Goal: Navigation & Orientation: Find specific page/section

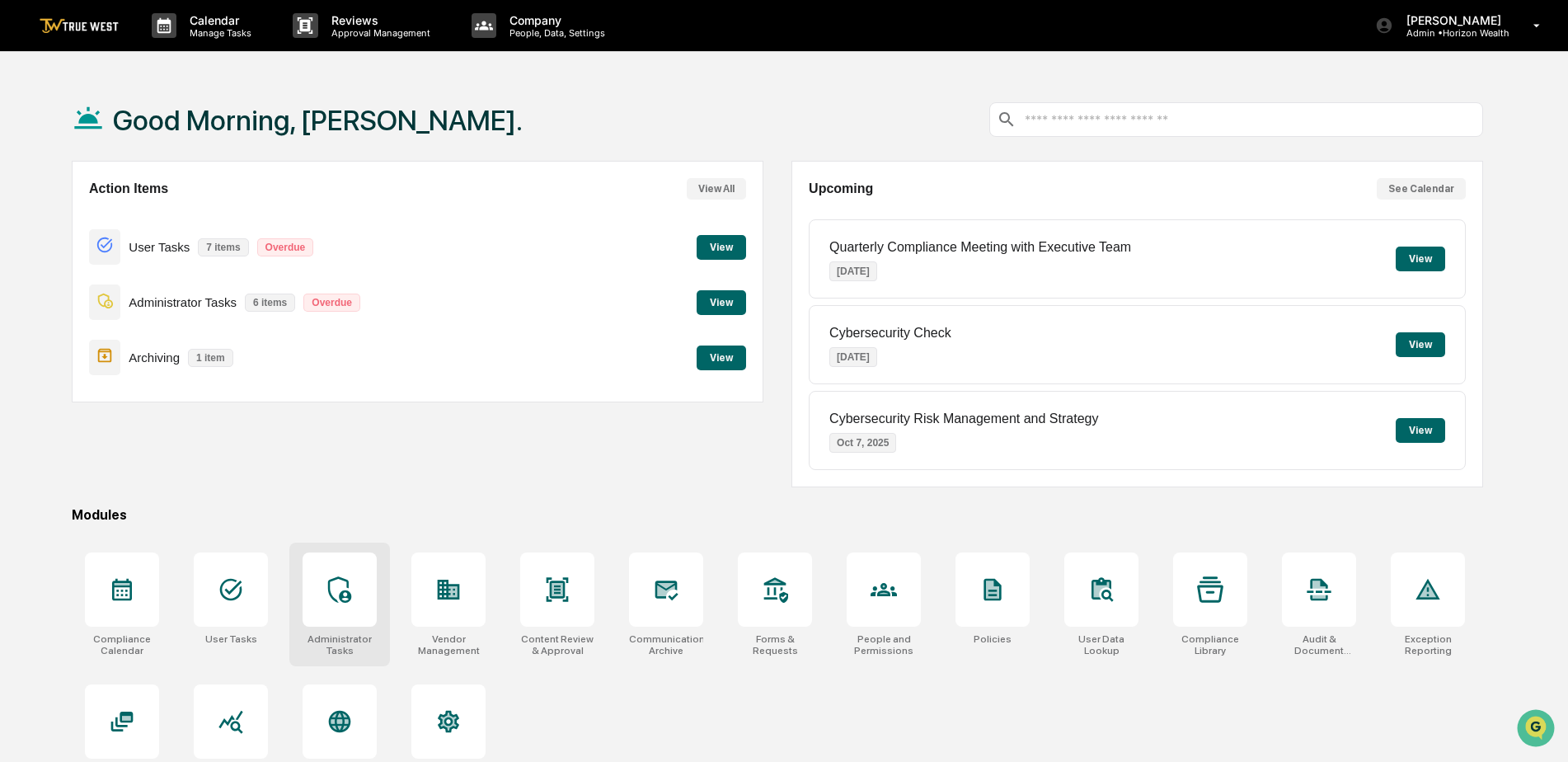
click at [345, 592] on icon at bounding box center [340, 589] width 27 height 27
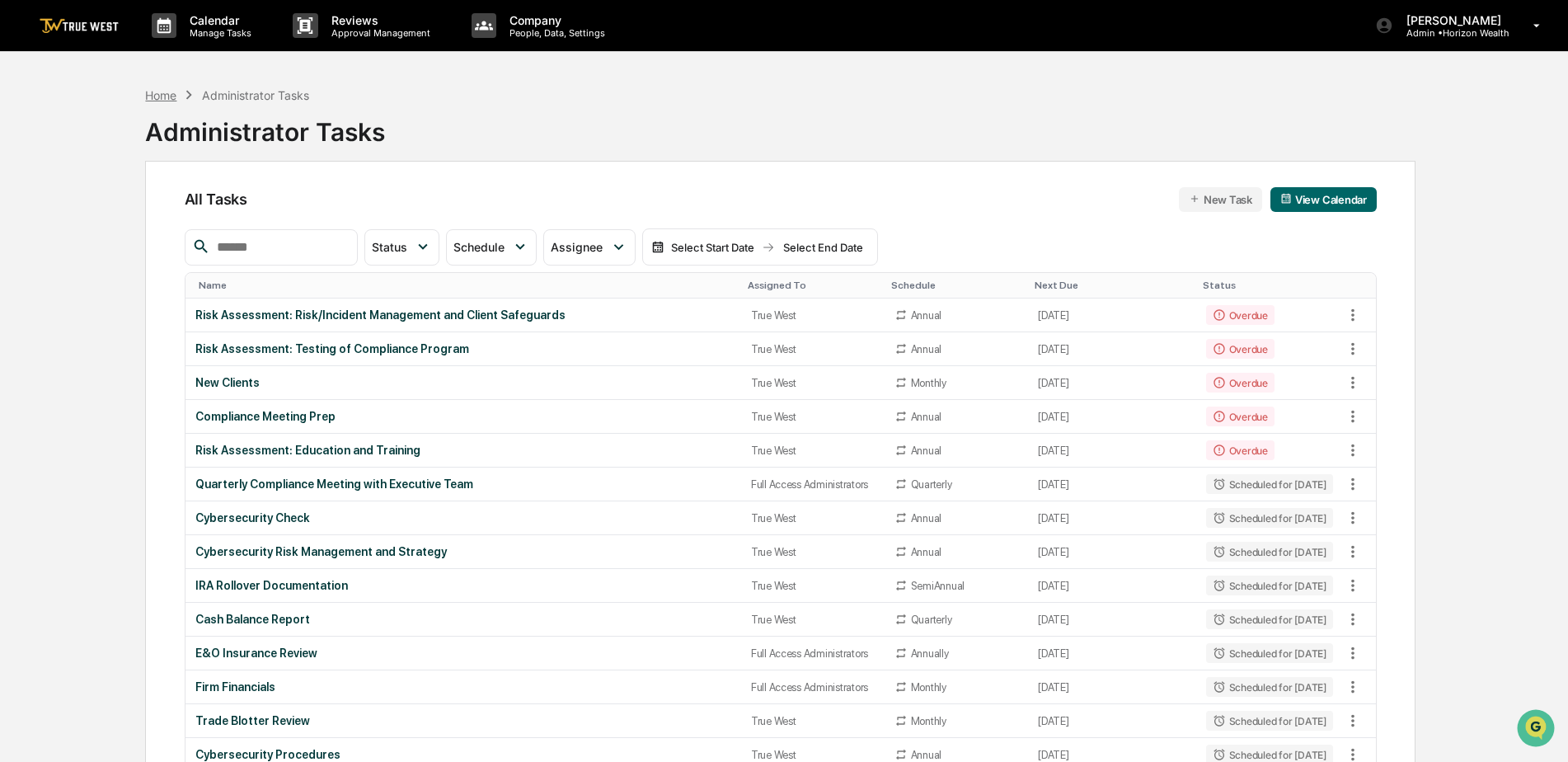
click at [155, 97] on div "Home" at bounding box center [160, 95] width 32 height 14
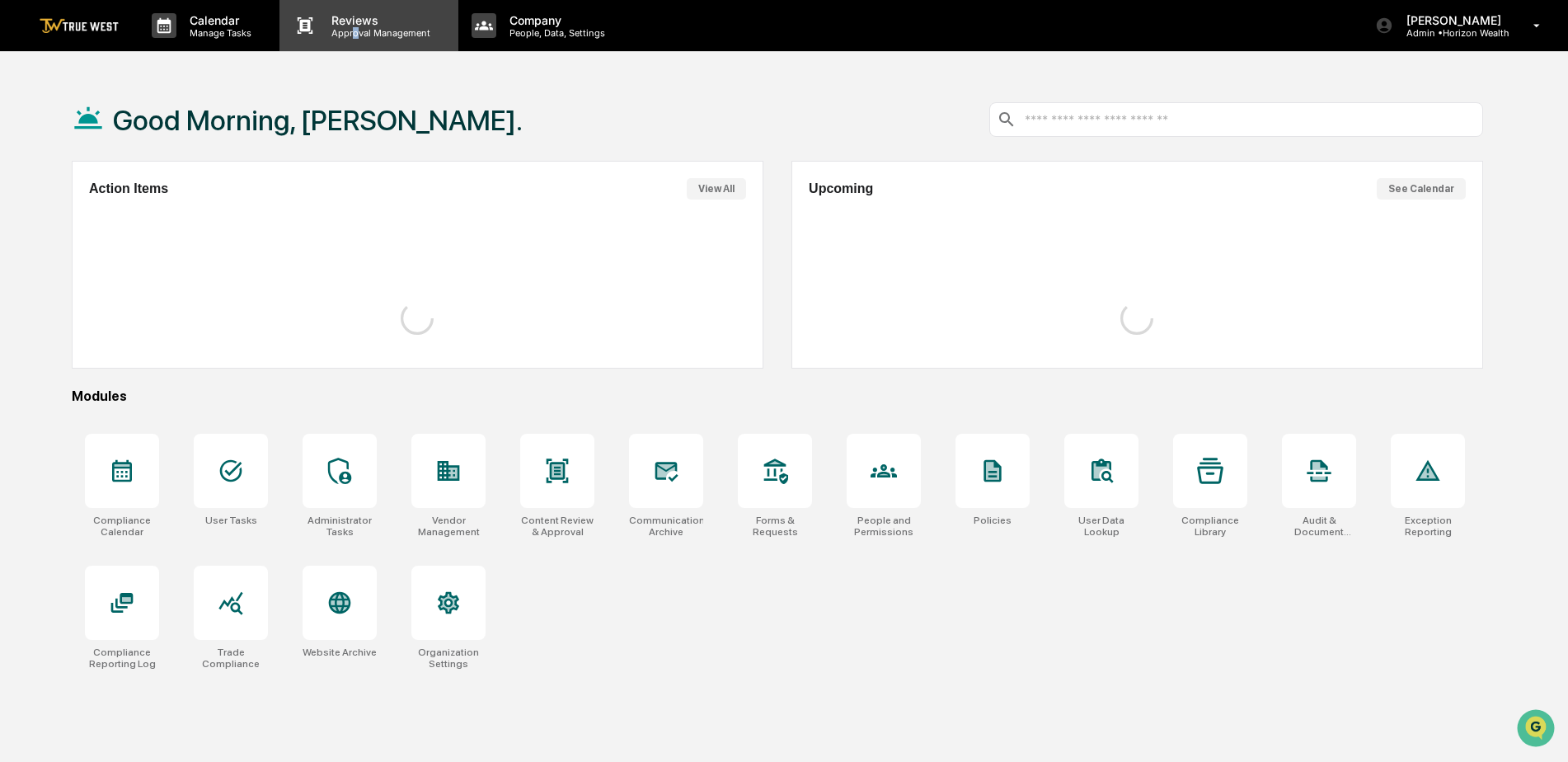
click at [355, 30] on p "Approval Management" at bounding box center [379, 33] width 121 height 12
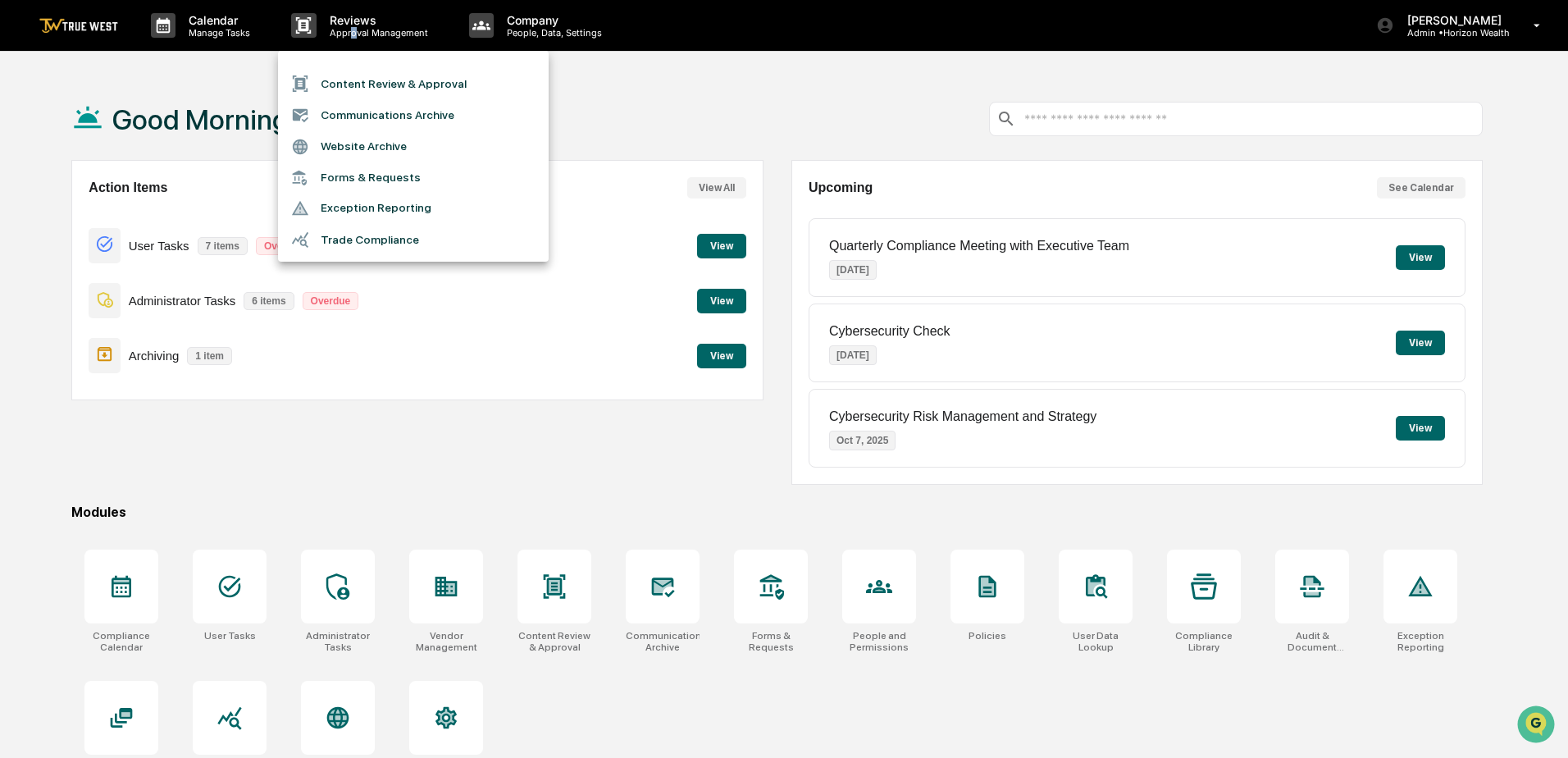
drag, startPoint x: 353, startPoint y: 30, endPoint x: 339, endPoint y: 85, distance: 56.8
click at [339, 85] on li "Content Review & Approval" at bounding box center [414, 83] width 271 height 31
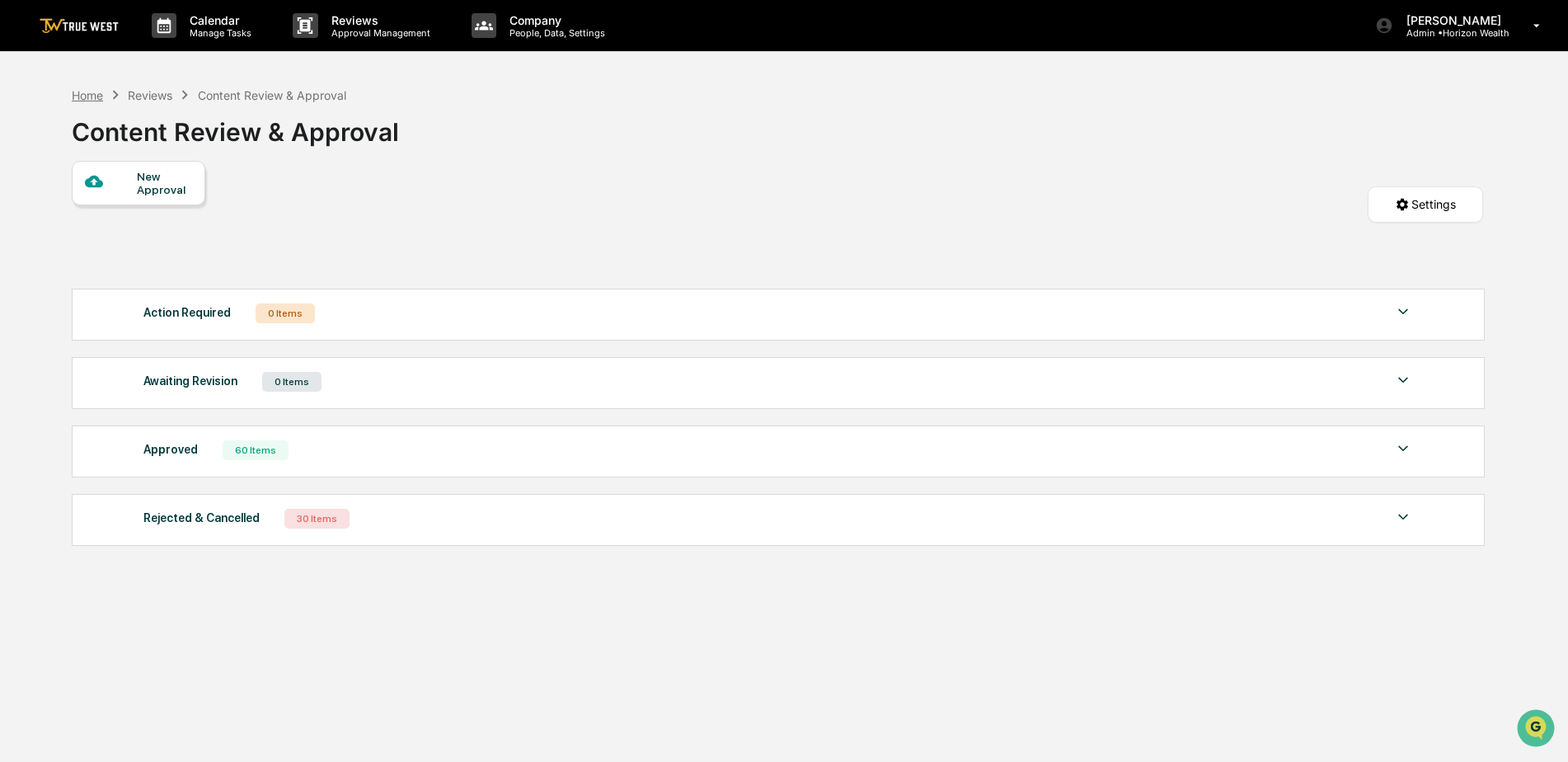
click at [85, 98] on div "Home" at bounding box center [87, 95] width 32 height 14
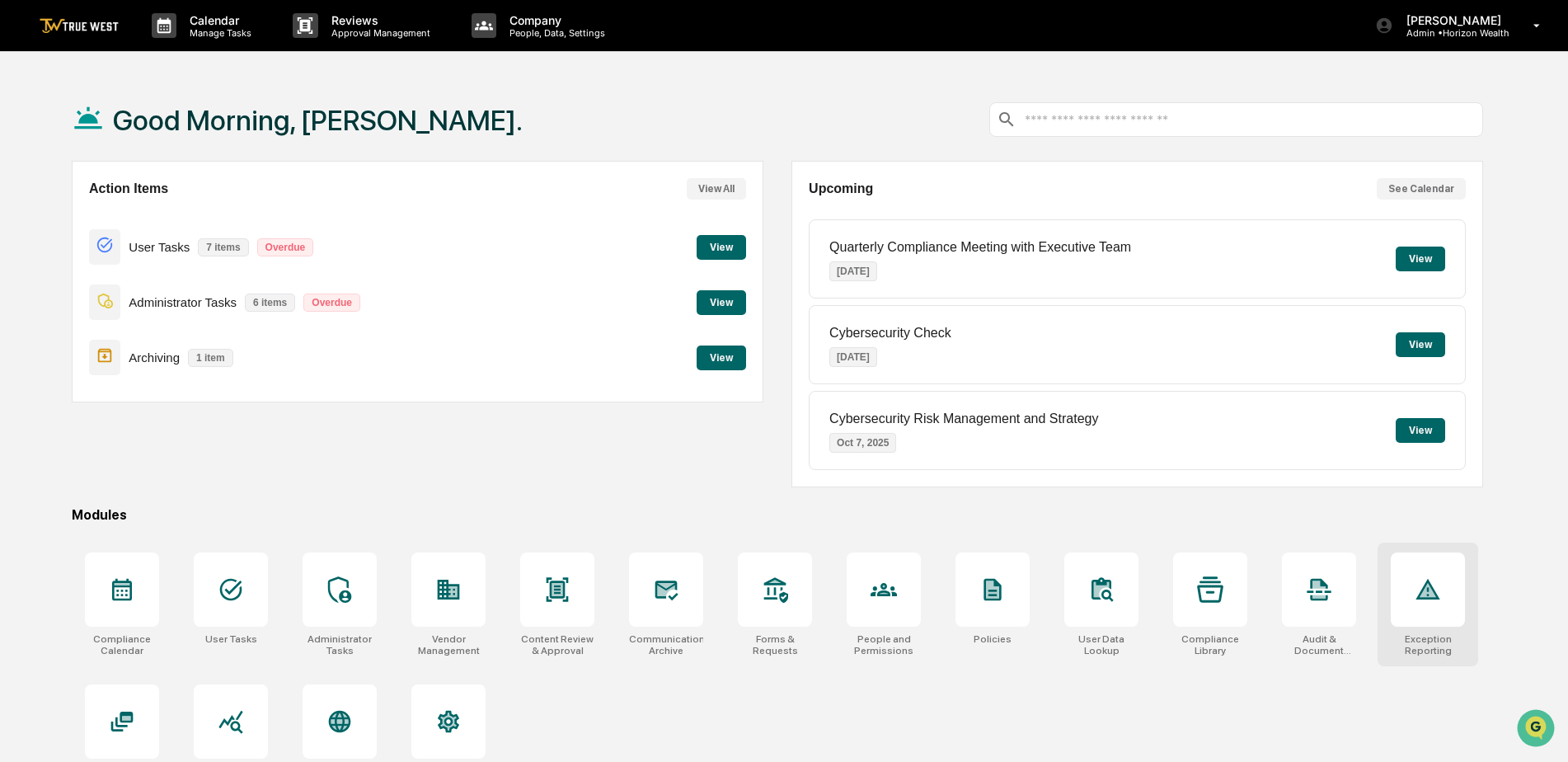
click at [1413, 601] on div at bounding box center [1427, 589] width 74 height 74
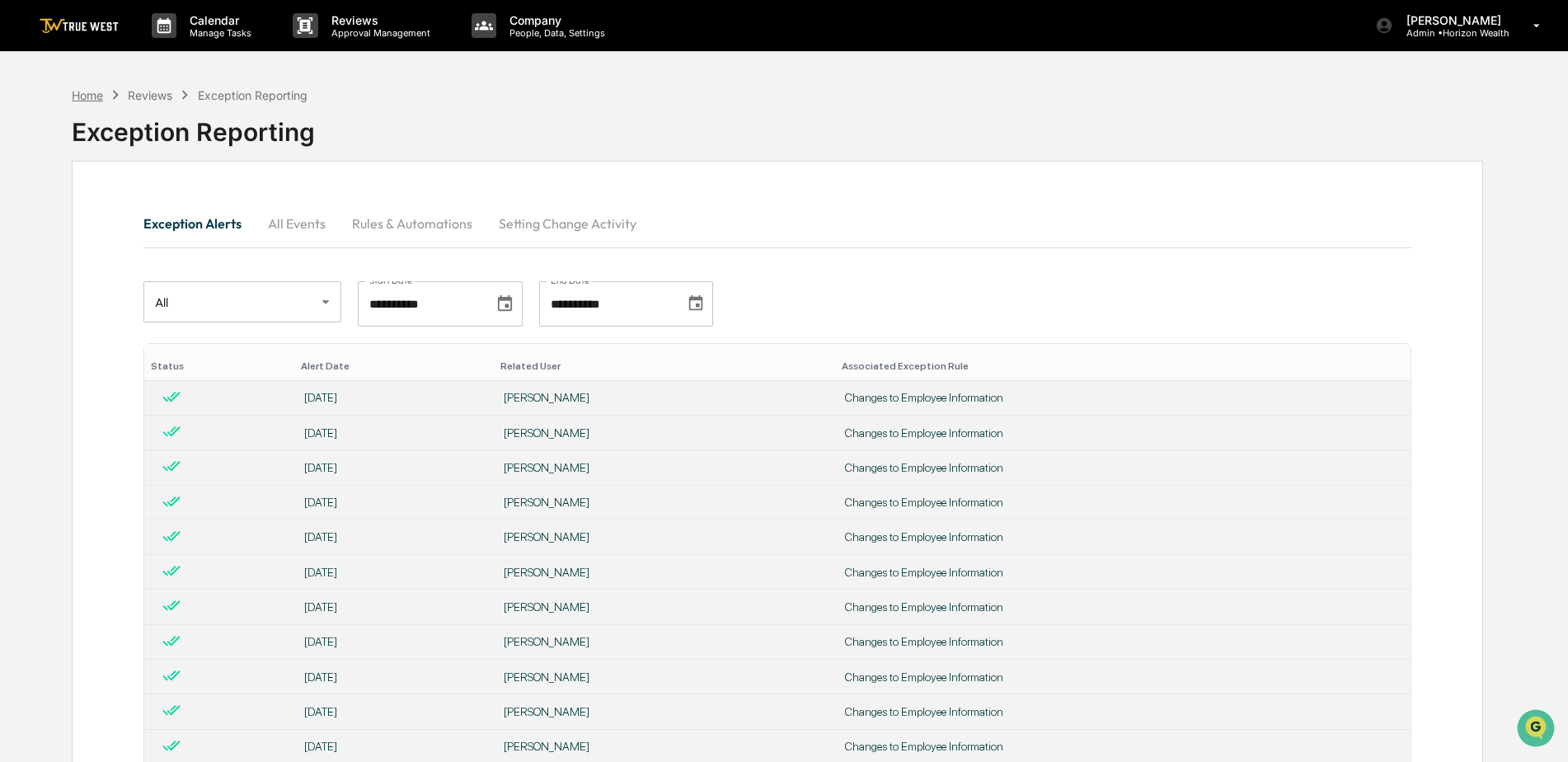
click at [83, 101] on div "Home" at bounding box center [87, 95] width 32 height 14
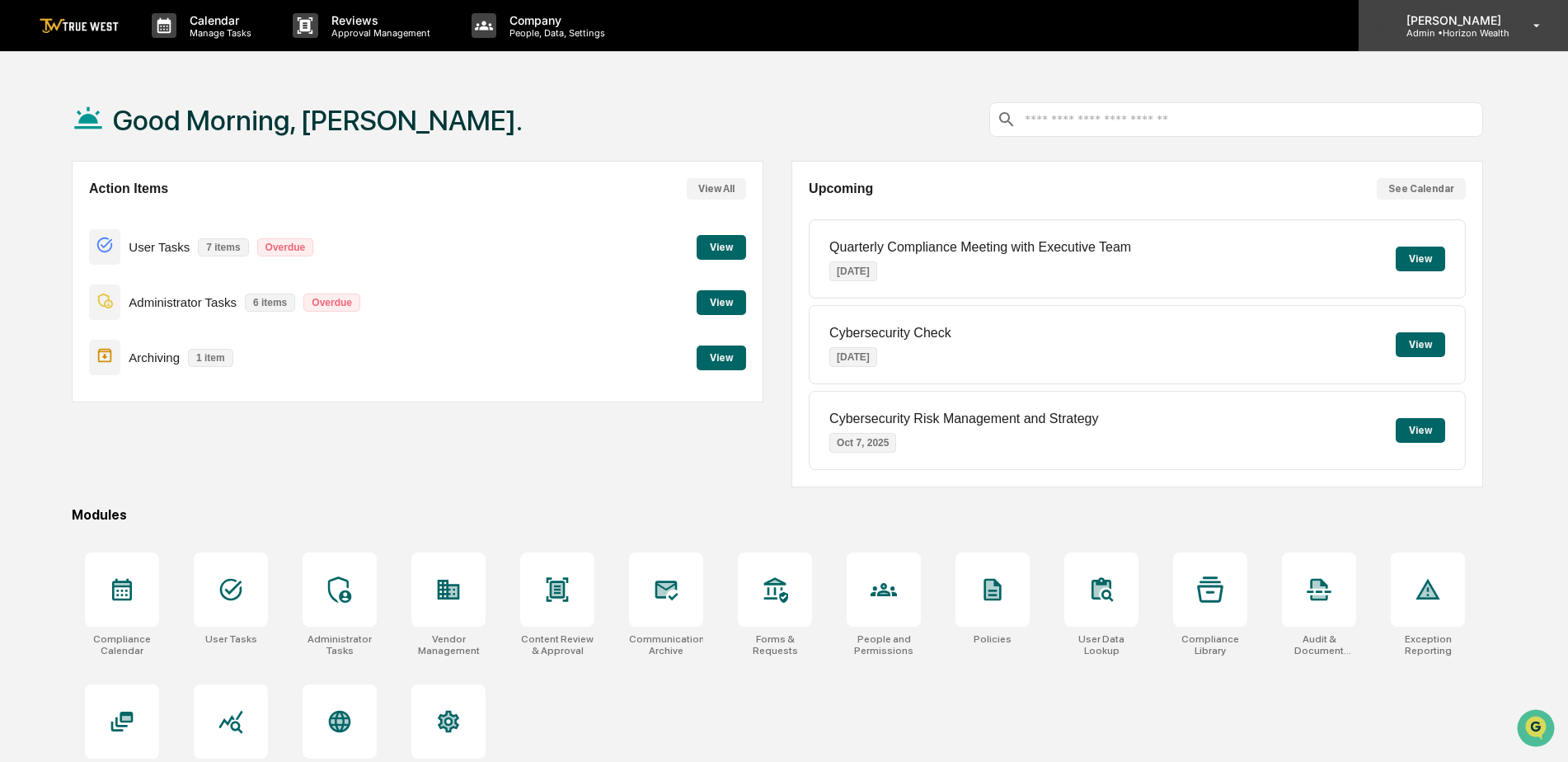
click at [1473, 38] on p "Admin • Horizon Wealth" at bounding box center [1450, 33] width 116 height 12
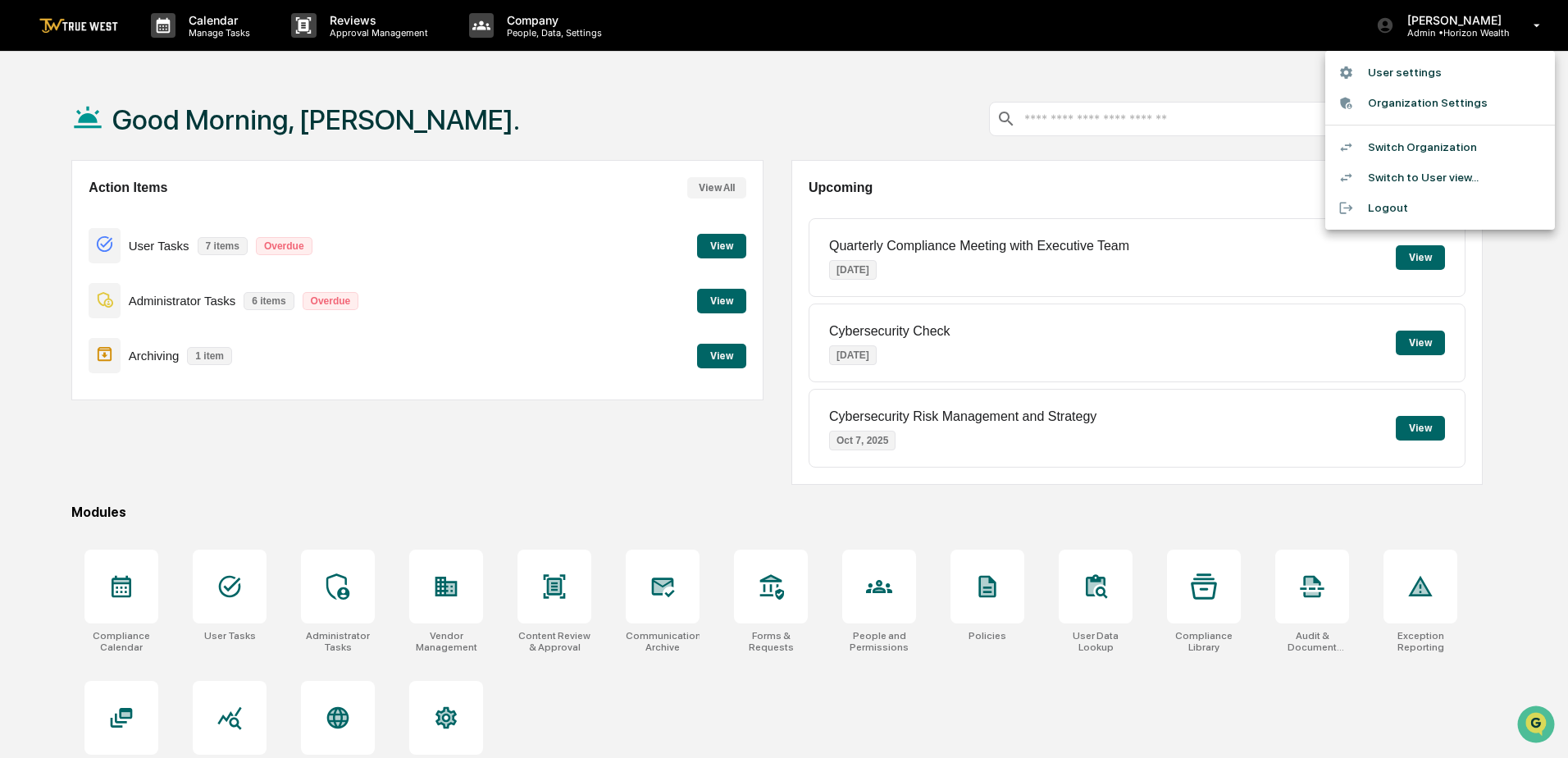
click at [1419, 155] on li "Switch Organization" at bounding box center [1440, 147] width 230 height 31
